Goal: Task Accomplishment & Management: Manage account settings

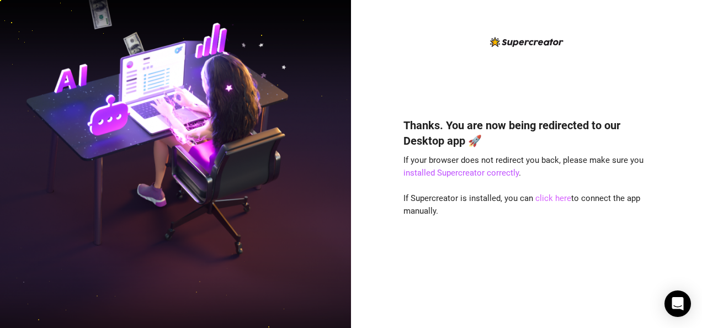
click at [560, 199] on link "click here" at bounding box center [553, 198] width 36 height 10
click at [557, 195] on link "click here" at bounding box center [553, 198] width 36 height 10
click at [561, 202] on link "click here" at bounding box center [553, 198] width 36 height 10
click at [544, 200] on link "click here" at bounding box center [553, 198] width 36 height 10
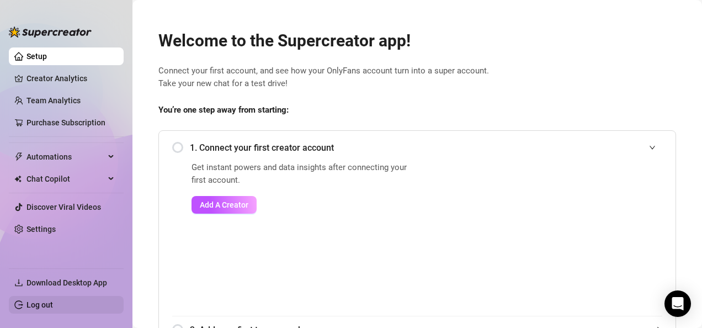
click at [49, 302] on link "Log out" at bounding box center [39, 304] width 26 height 9
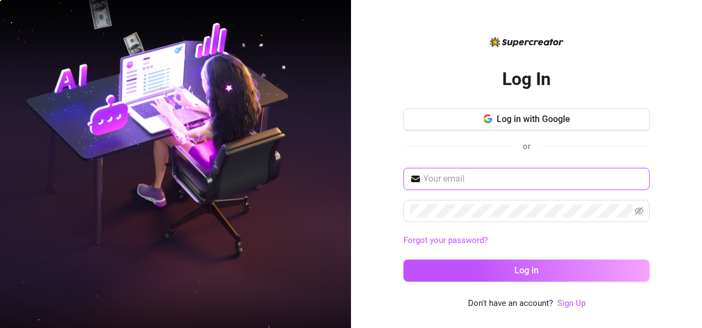
click at [512, 177] on input "text" at bounding box center [533, 178] width 220 height 13
type input "viernezalorien@gmail.com"
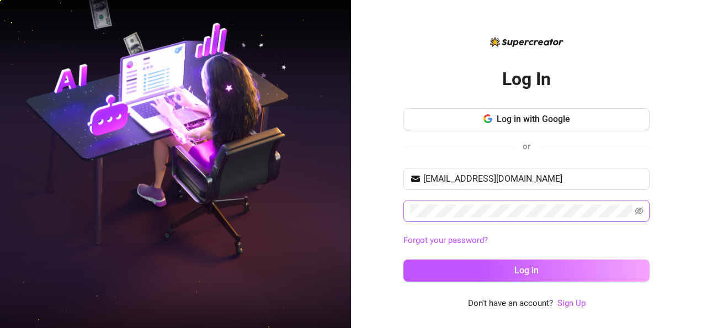
click at [634, 212] on span at bounding box center [526, 211] width 246 height 22
click at [636, 208] on icon "eye-invisible" at bounding box center [639, 211] width 9 height 8
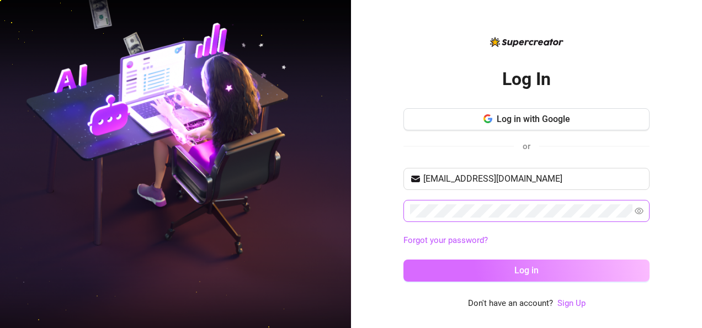
click at [549, 262] on button "Log in" at bounding box center [526, 270] width 246 height 22
